Goal: Transaction & Acquisition: Purchase product/service

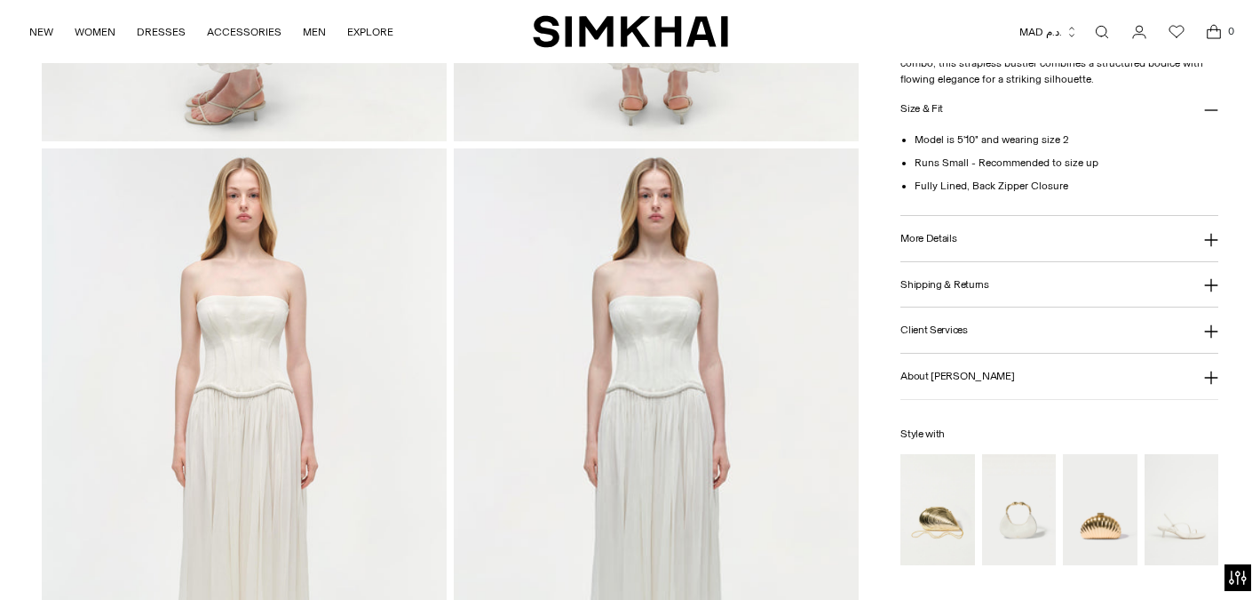
scroll to position [1384, 0]
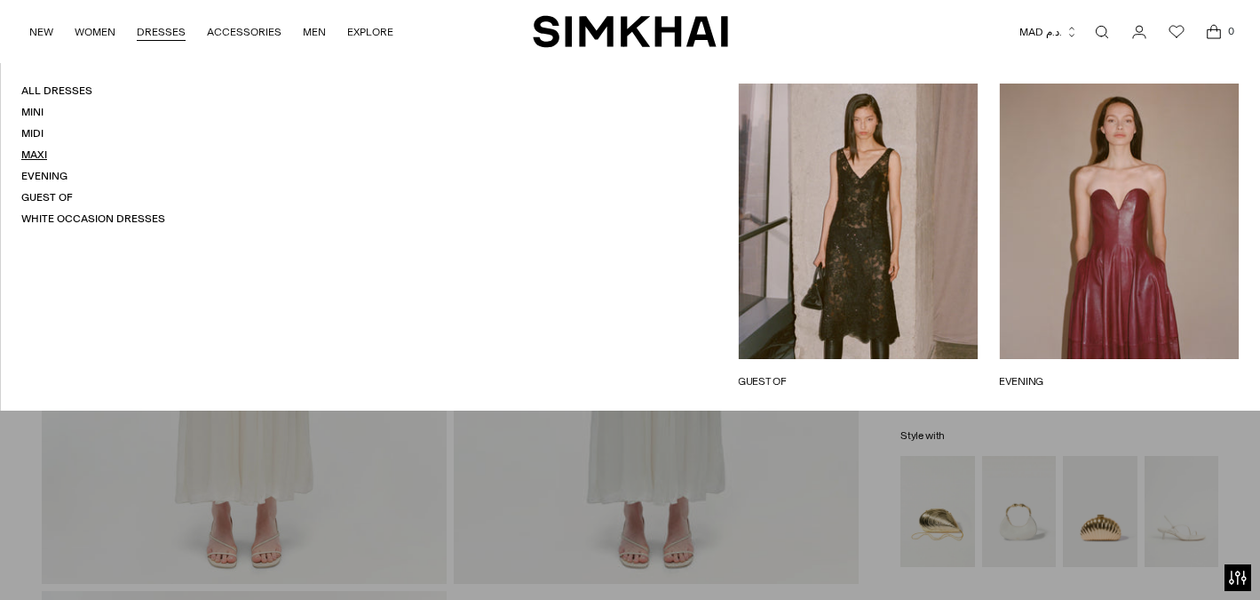
click at [40, 161] on link "Maxi" at bounding box center [34, 154] width 26 height 12
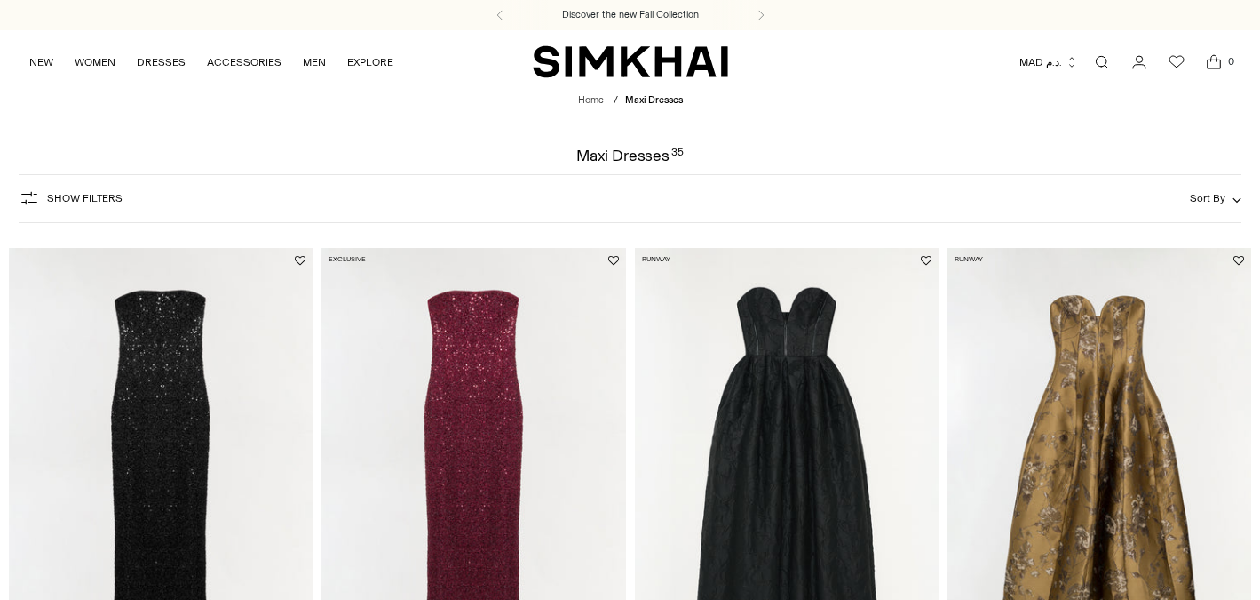
scroll to position [18, 0]
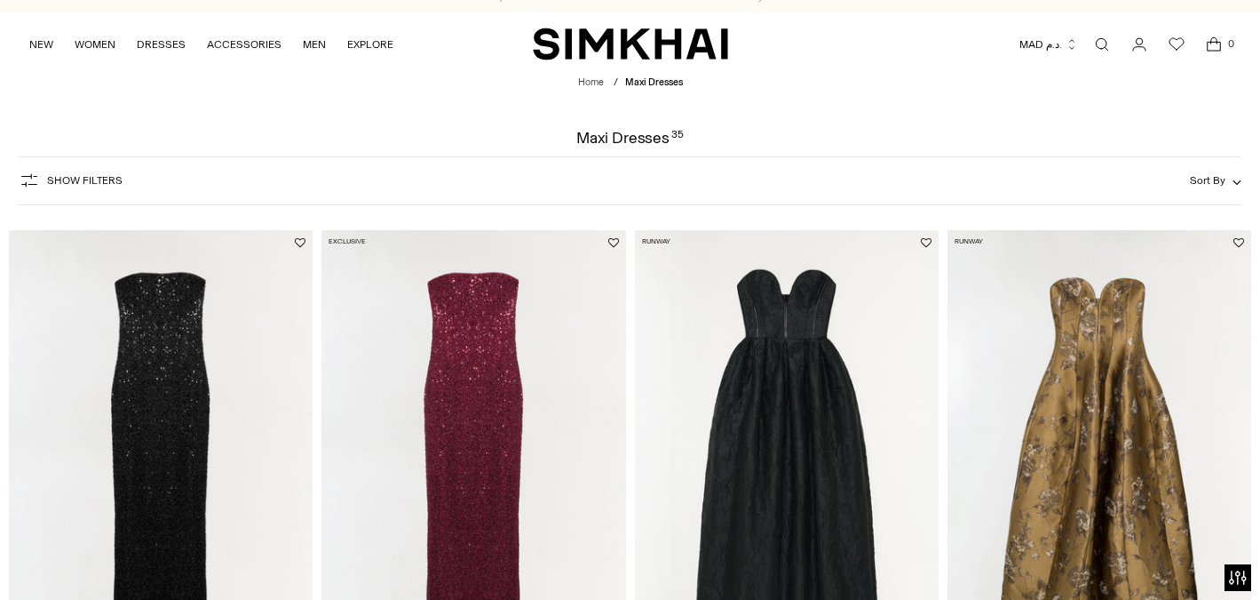
click at [93, 173] on button "Show Filters" at bounding box center [71, 180] width 104 height 28
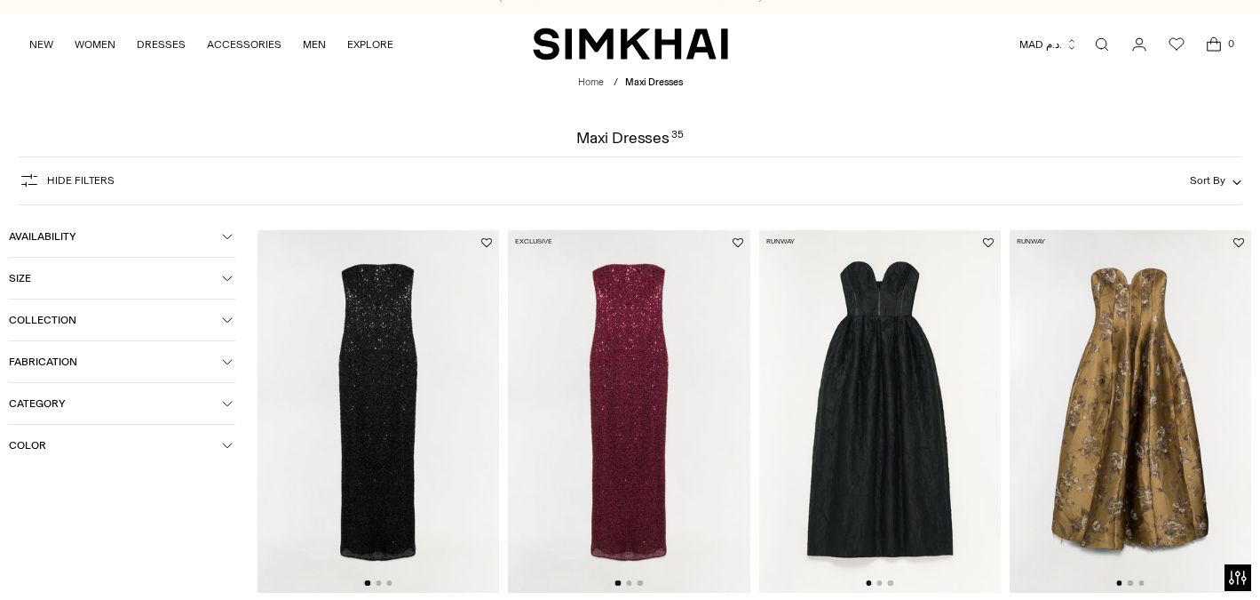
click at [90, 416] on button "Category" at bounding box center [122, 403] width 227 height 41
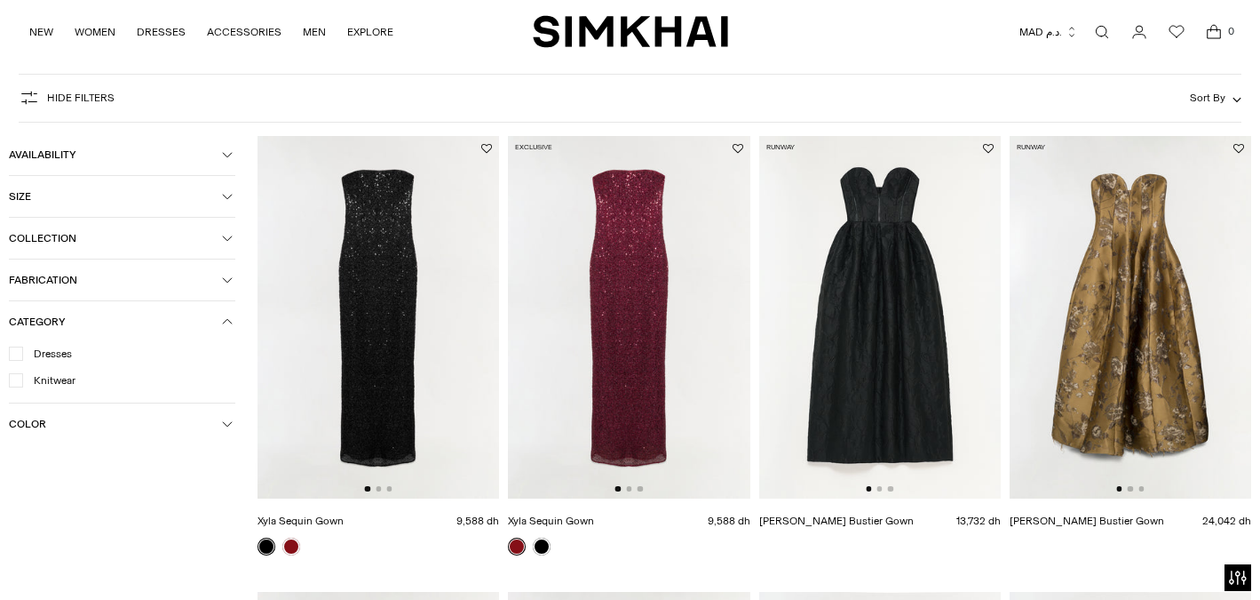
click at [90, 416] on button "Color" at bounding box center [122, 423] width 227 height 41
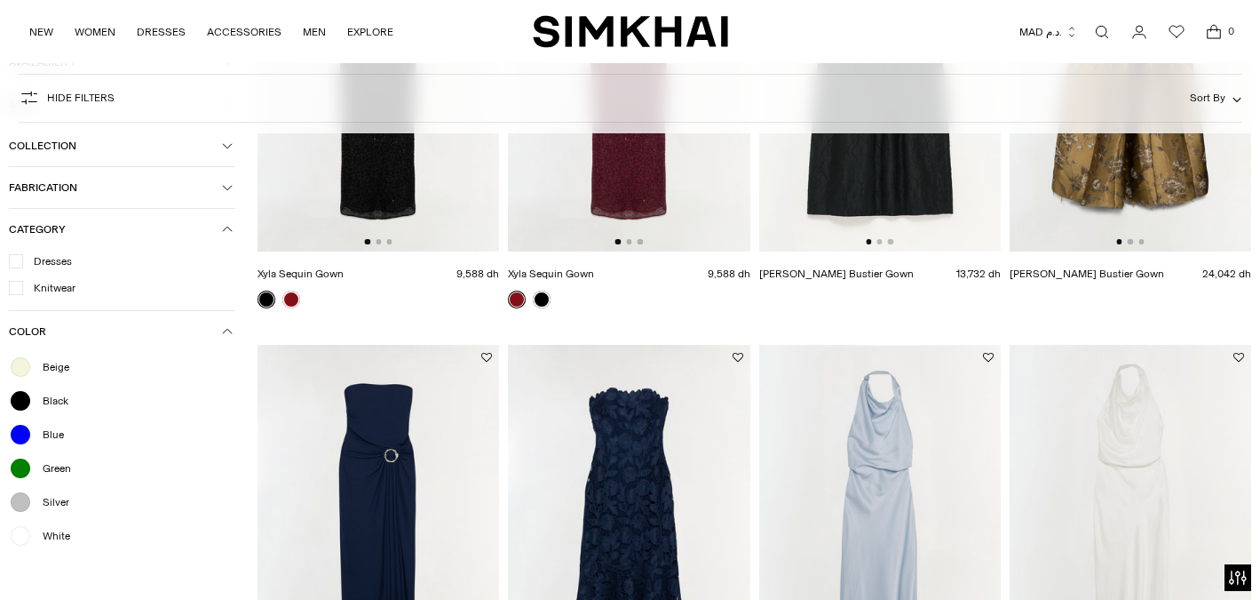
click at [53, 544] on span "White" at bounding box center [51, 536] width 38 height 16
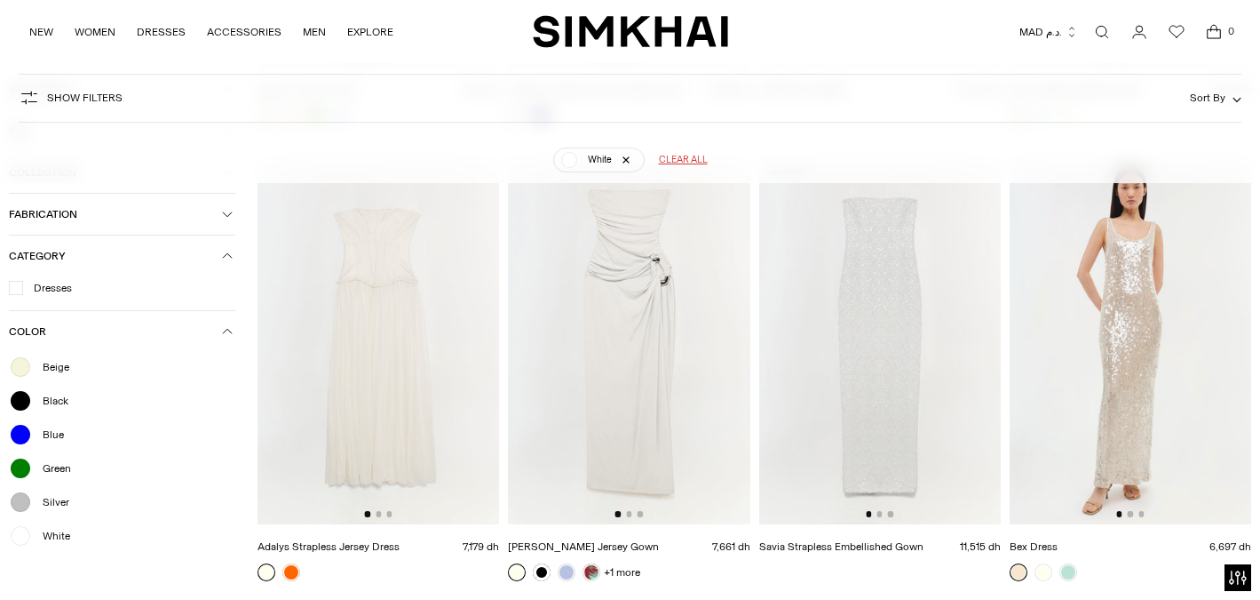
scroll to position [597, 0]
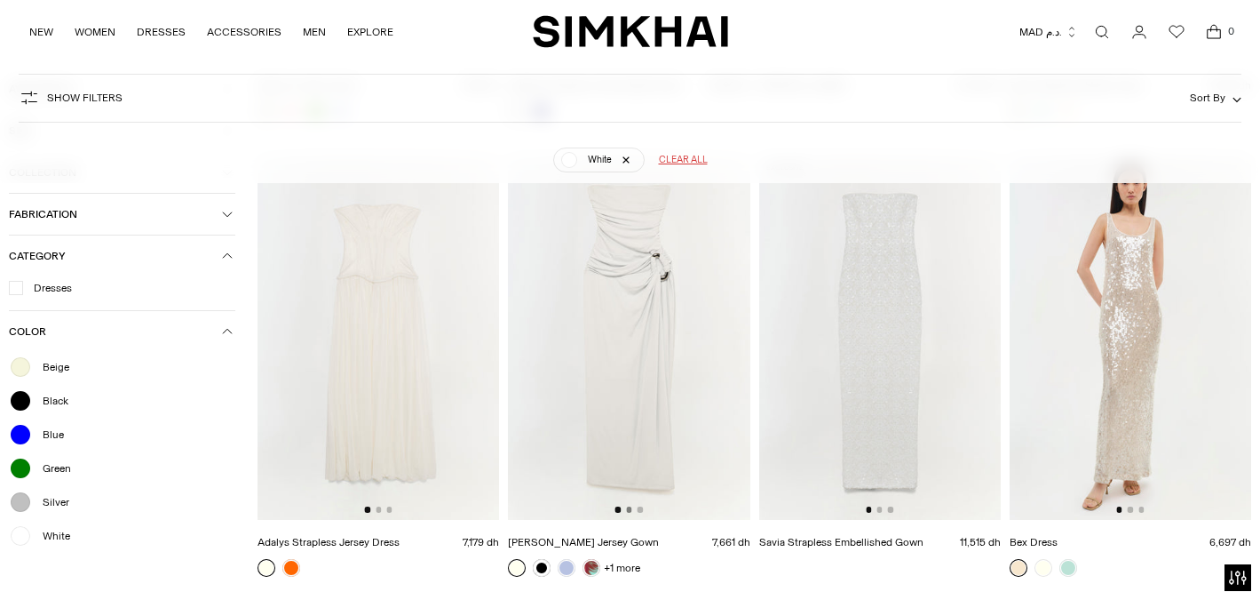
click at [628, 512] on button "Go to slide 2" at bounding box center [628, 508] width 5 height 5
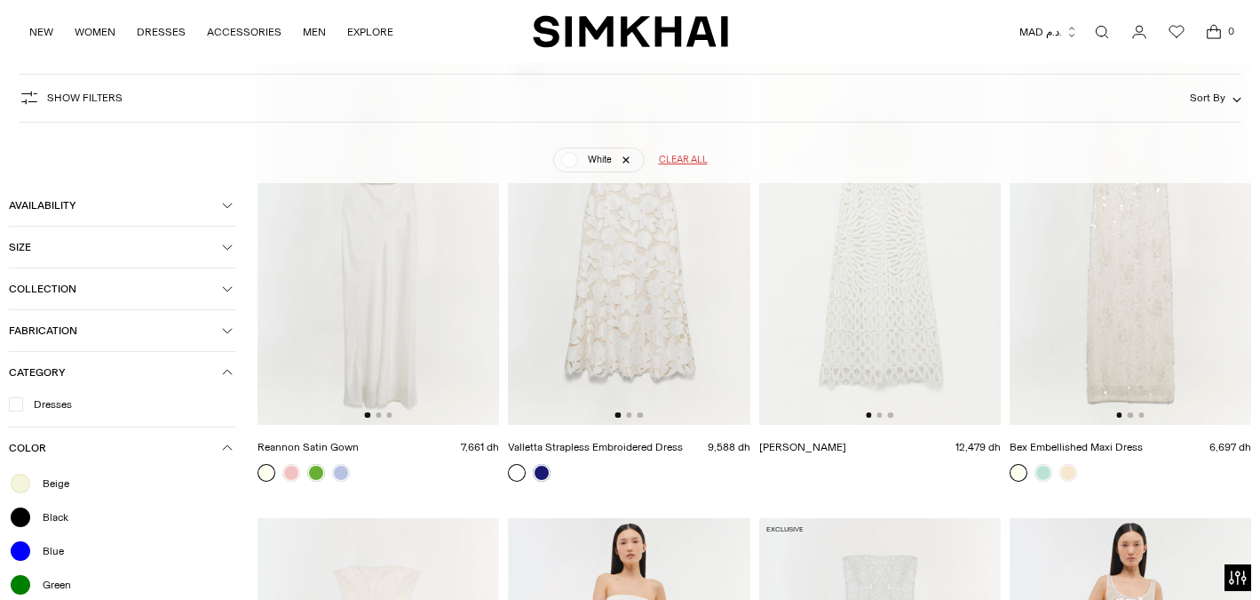
scroll to position [230, 0]
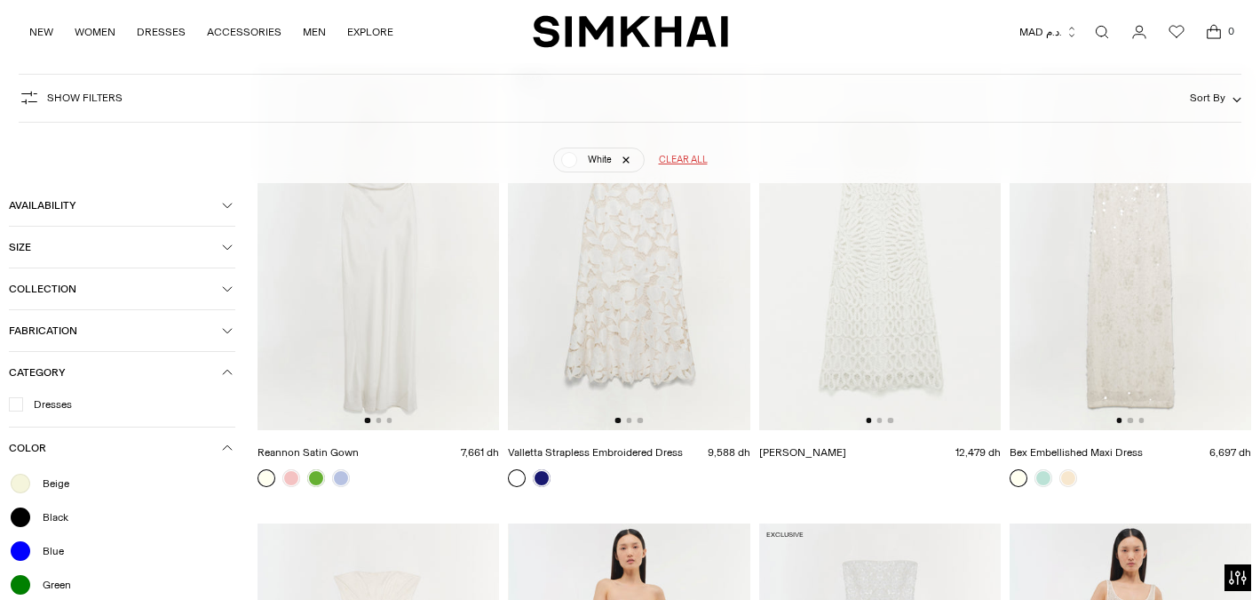
click at [632, 422] on div at bounding box center [630, 419] width 28 height 5
click at [630, 421] on button "Go to slide 2" at bounding box center [628, 419] width 5 height 5
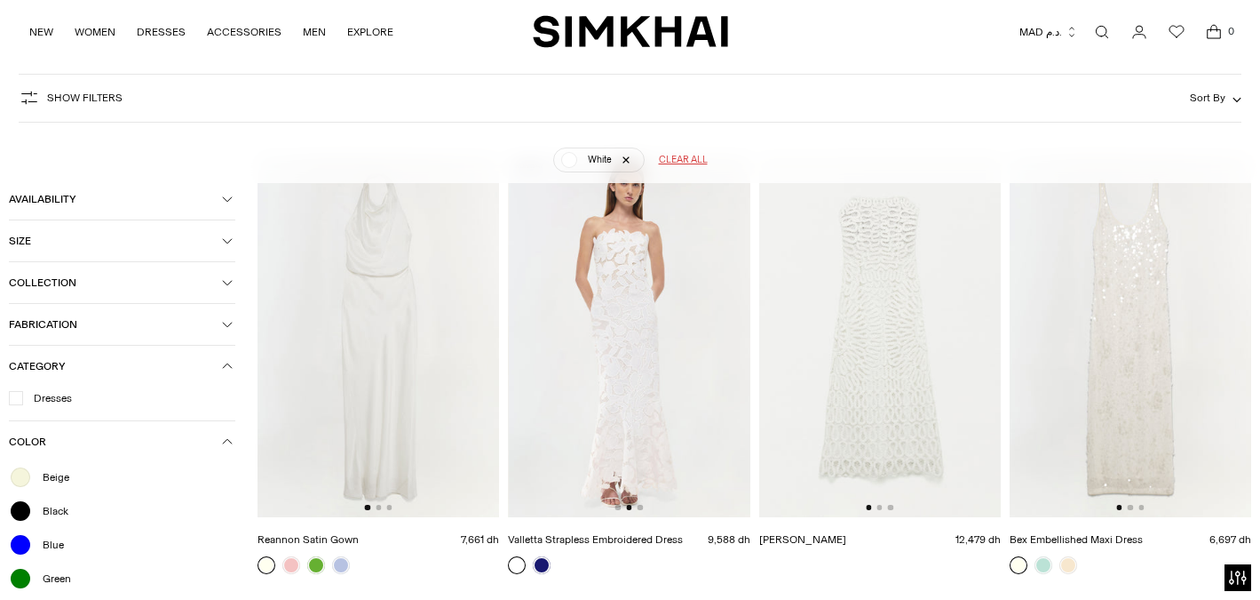
scroll to position [147, 0]
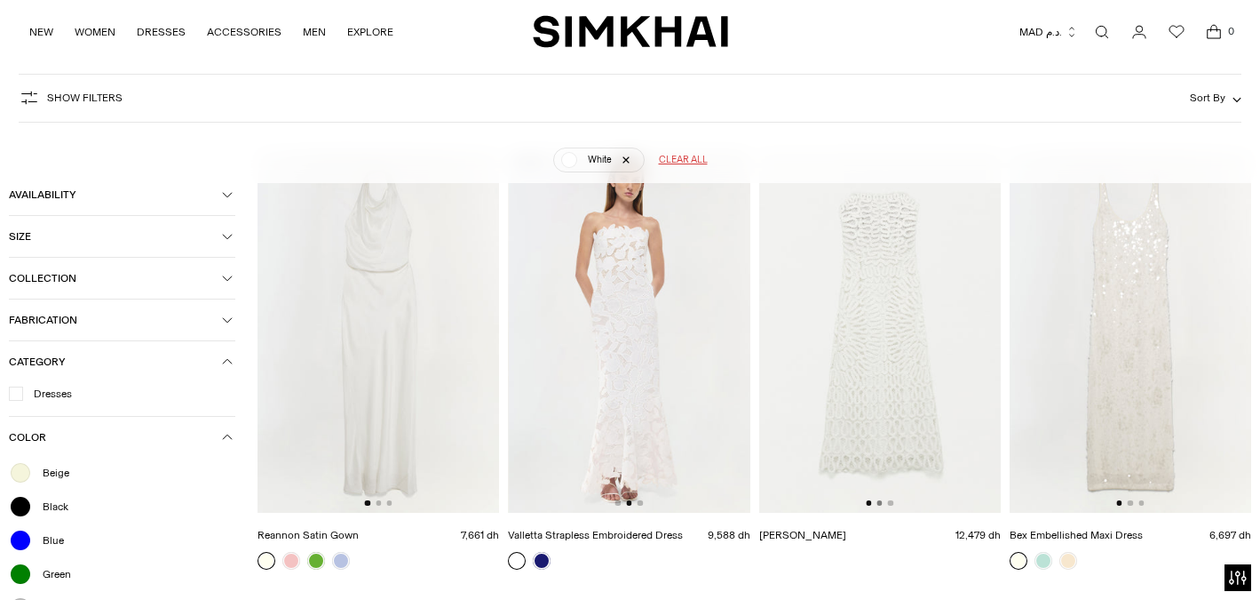
click at [881, 505] on button "Go to slide 2" at bounding box center [879, 502] width 5 height 5
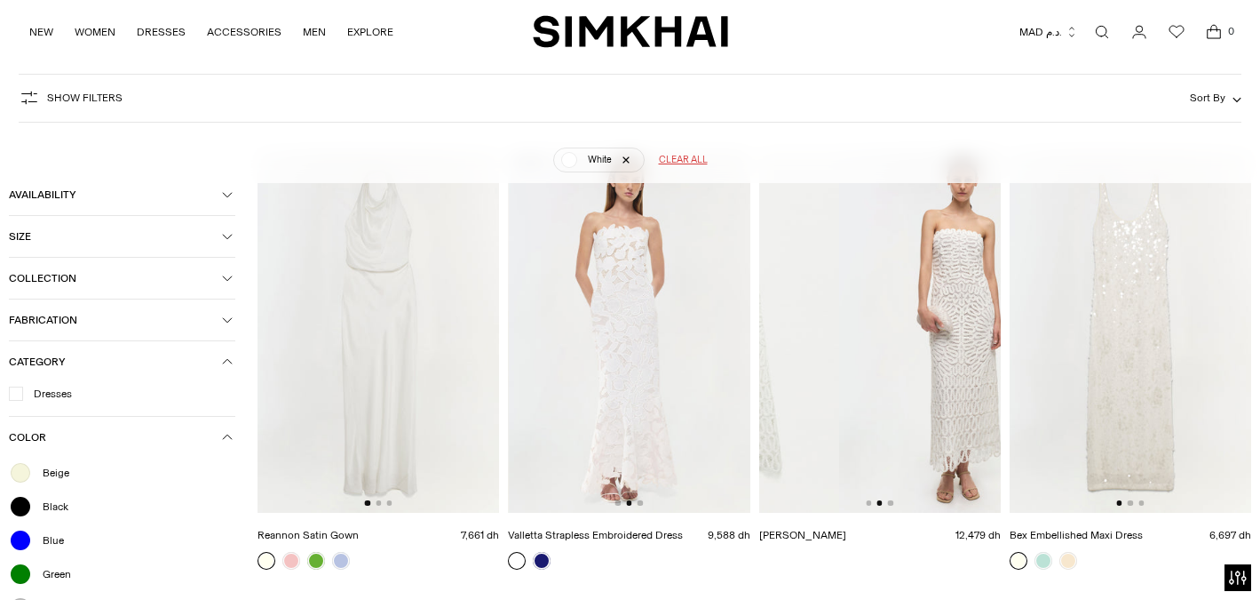
scroll to position [0, 242]
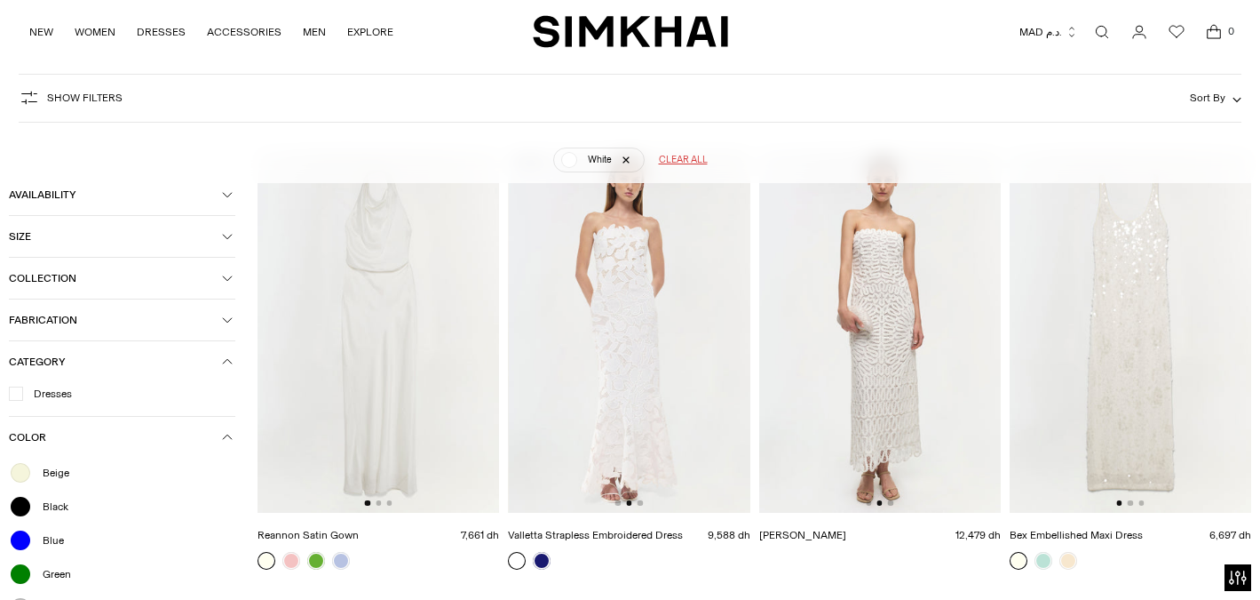
click at [376, 509] on img at bounding box center [379, 331] width 242 height 362
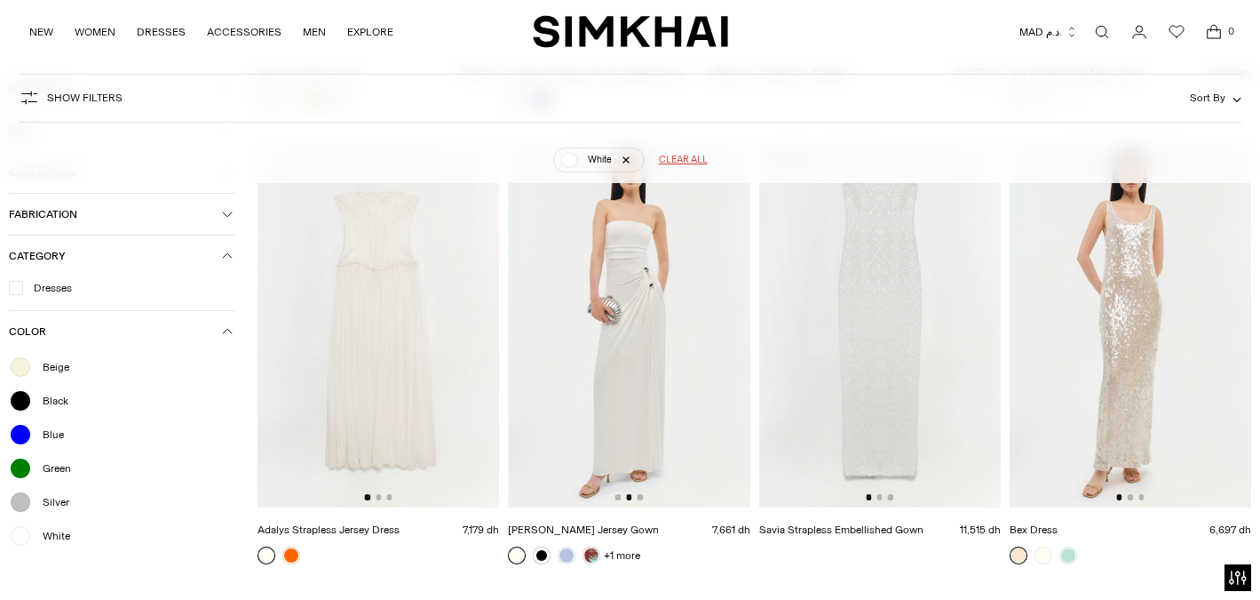
scroll to position [629, 0]
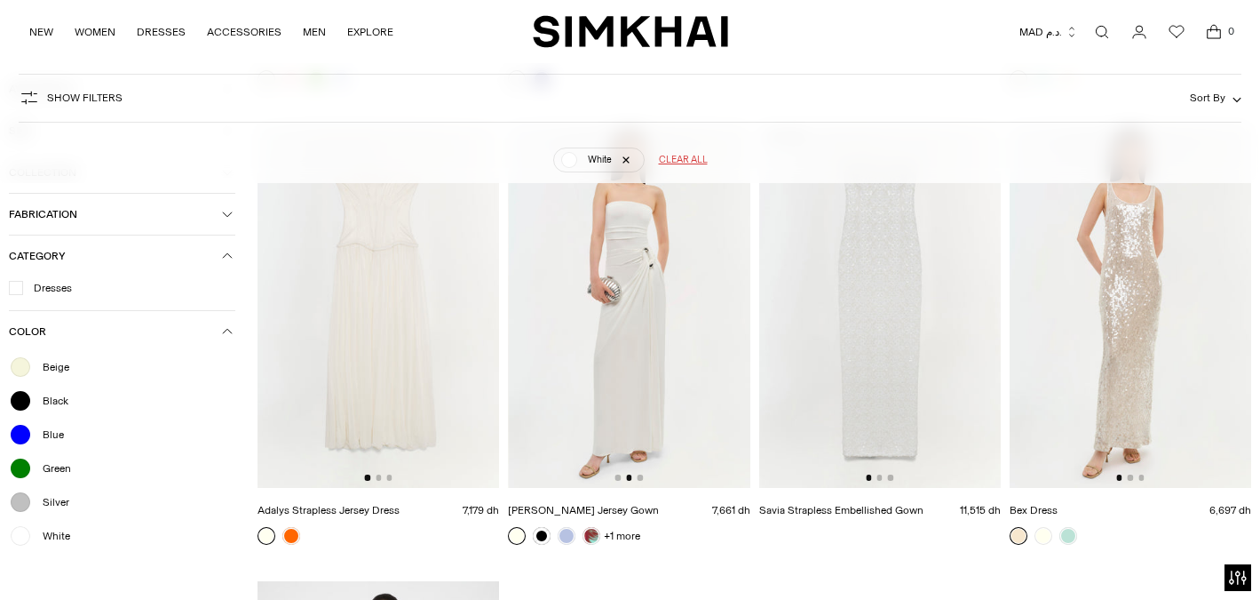
click at [381, 478] on div at bounding box center [379, 476] width 28 height 5
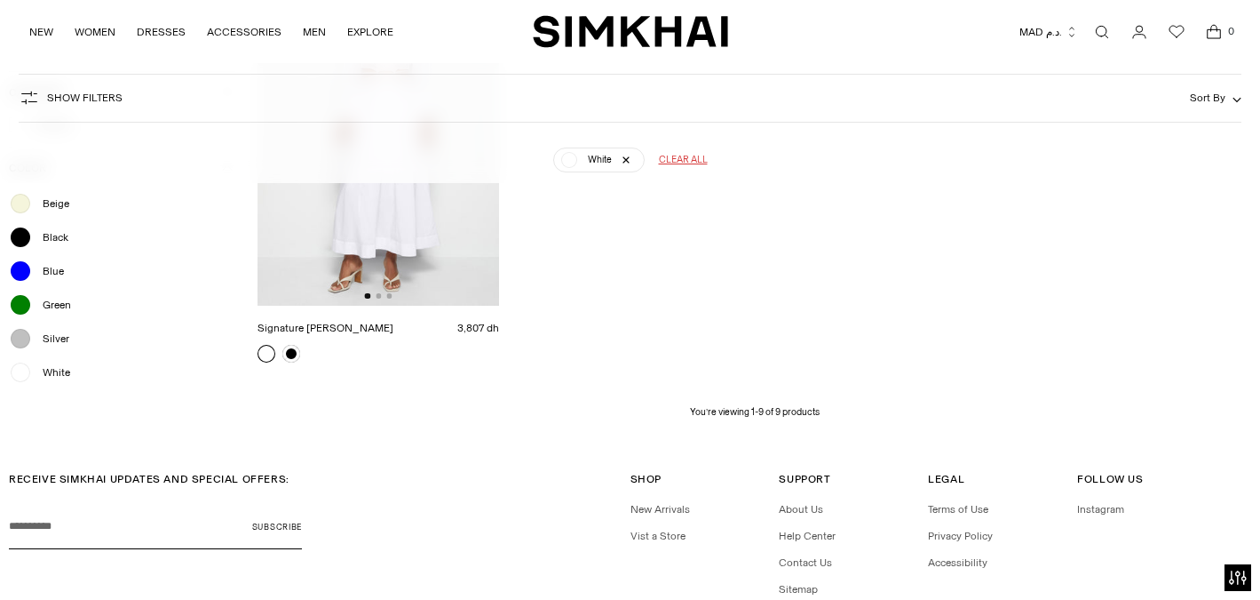
scroll to position [919, 0]
